Goal: Communication & Community: Answer question/provide support

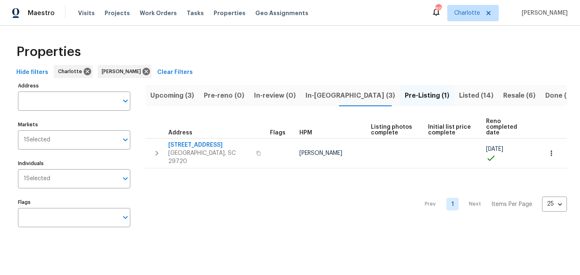
click at [170, 98] on span "Upcoming (3)" at bounding box center [172, 95] width 44 height 11
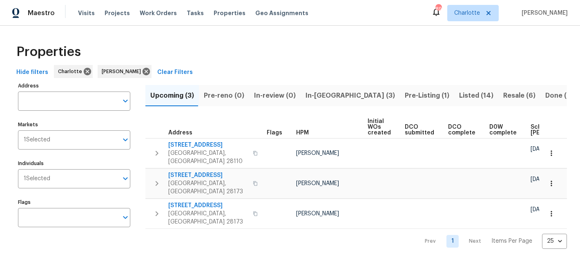
click at [328, 98] on span "In-reno (3)" at bounding box center [350, 95] width 89 height 11
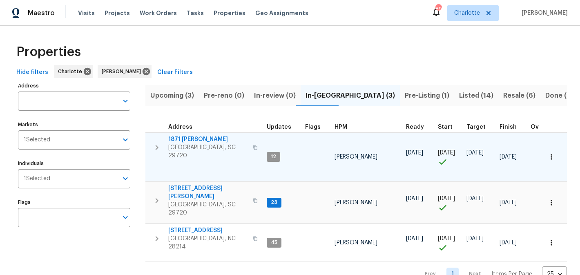
click at [175, 136] on span "1871 Tara Trl" at bounding box center [208, 139] width 80 height 8
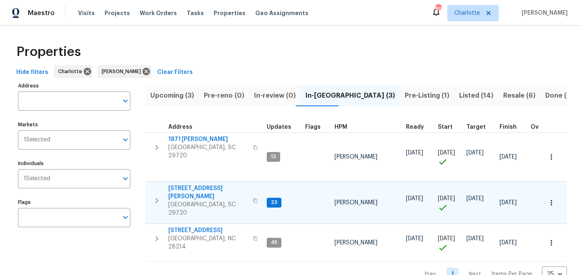
click at [192, 184] on span "2744 Lyndell Way" at bounding box center [208, 192] width 80 height 16
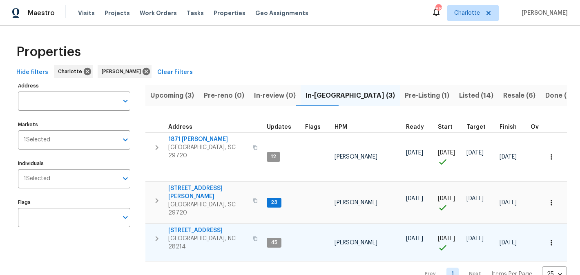
click at [186, 226] on span "505 Old Vine Ct" at bounding box center [208, 230] width 80 height 8
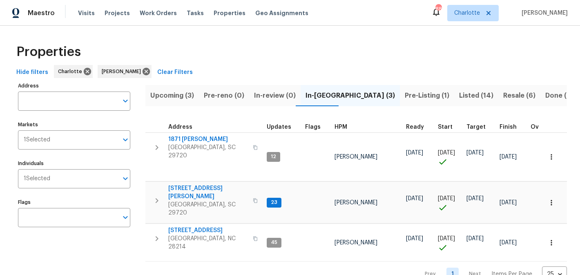
click at [405, 93] on span "Pre-Listing (1)" at bounding box center [427, 95] width 45 height 11
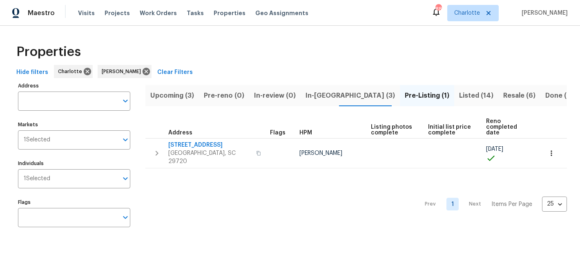
click at [459, 99] on span "Listed (14)" at bounding box center [476, 95] width 34 height 11
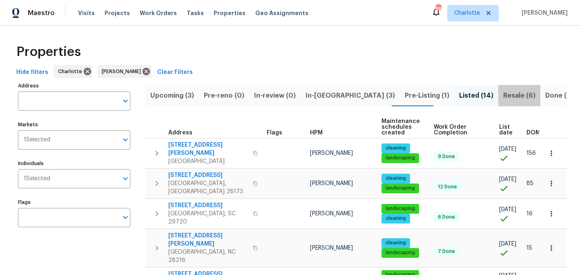
click at [503, 98] on span "Resale (6)" at bounding box center [519, 95] width 32 height 11
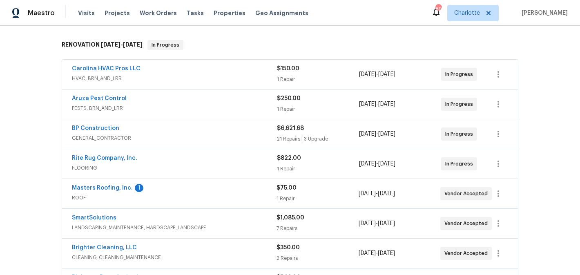
scroll to position [131, 0]
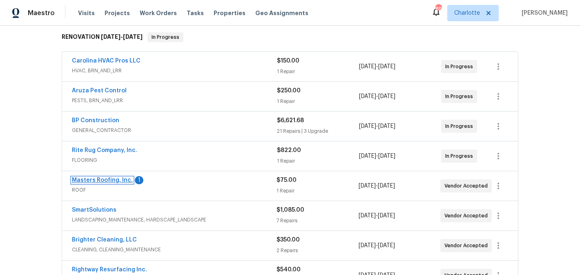
click at [103, 180] on link "Masters Roofing, Inc." at bounding box center [102, 180] width 61 height 6
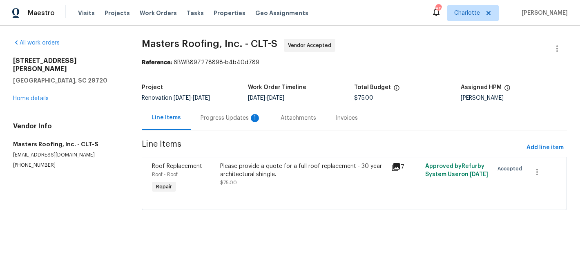
click at [205, 118] on div "Progress Updates 1" at bounding box center [231, 118] width 60 height 8
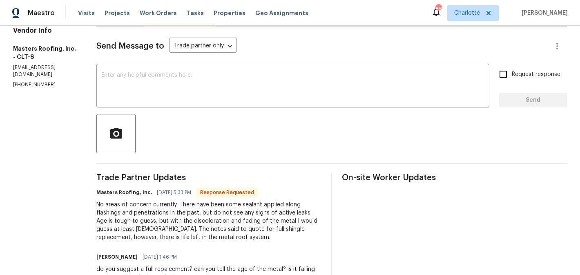
scroll to position [107, 0]
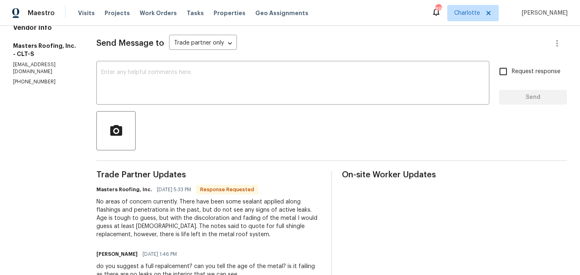
click at [251, 59] on div "Send Message to Trade partner only Trade partner only ​ x ​ Request response Se…" at bounding box center [331, 248] width 471 height 448
click at [254, 69] on div "x ​" at bounding box center [292, 84] width 393 height 42
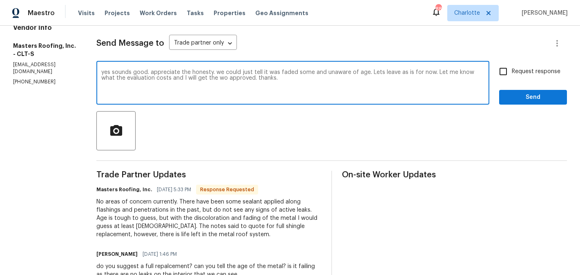
click at [257, 71] on textarea "yes sounds good. appreciate the honesty. we could just tell it was faded some a…" at bounding box center [292, 83] width 383 height 29
click at [302, 78] on textarea "yes sounds good. appreciate the honesty. we could tell it was faded some and un…" at bounding box center [292, 83] width 383 height 29
type textarea "yes sounds good. appreciate the honesty. we could tell it was faded some and un…"
click at [515, 74] on span "Request response" at bounding box center [536, 71] width 49 height 9
click at [512, 74] on input "Request response" at bounding box center [503, 71] width 17 height 17
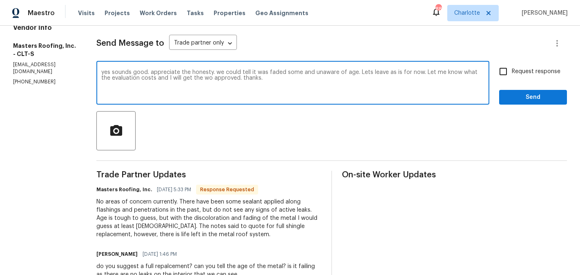
checkbox input "true"
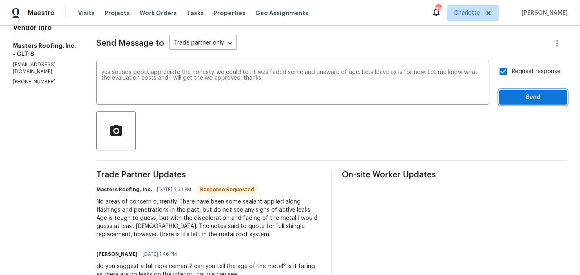
click at [530, 94] on span "Send" at bounding box center [533, 97] width 55 height 10
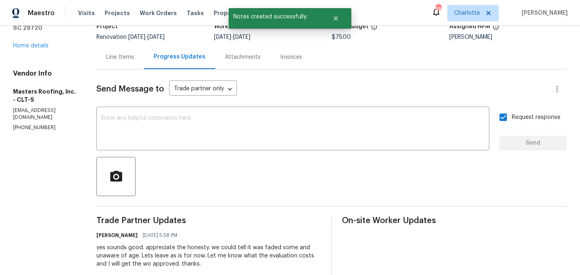
scroll to position [31, 0]
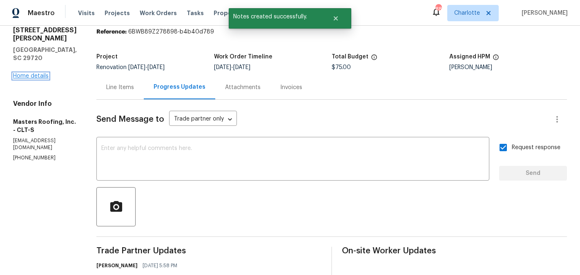
click at [35, 73] on link "Home details" at bounding box center [31, 76] width 36 height 6
